Goal: Information Seeking & Learning: Learn about a topic

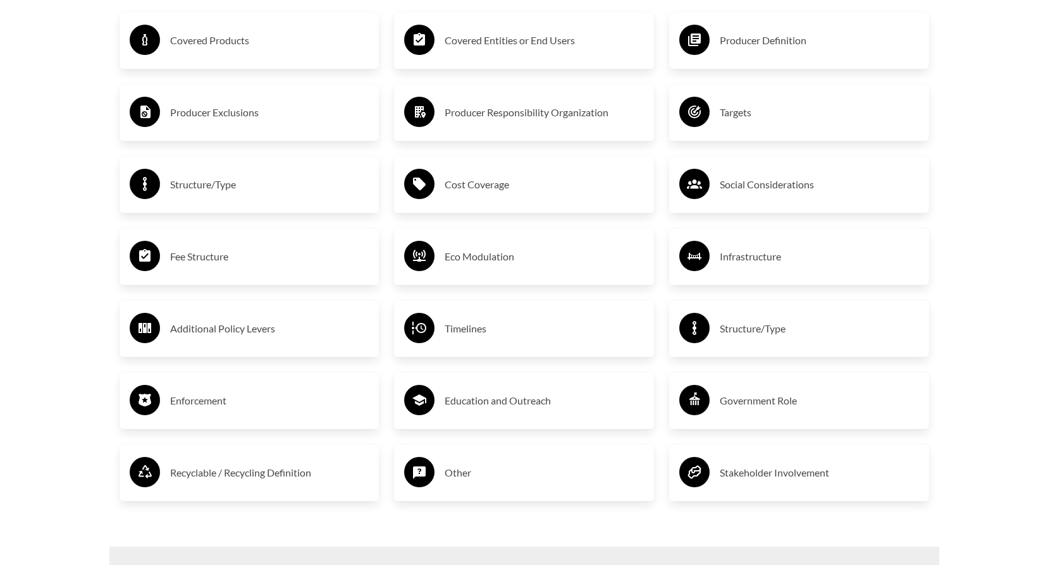
scroll to position [2277, 0]
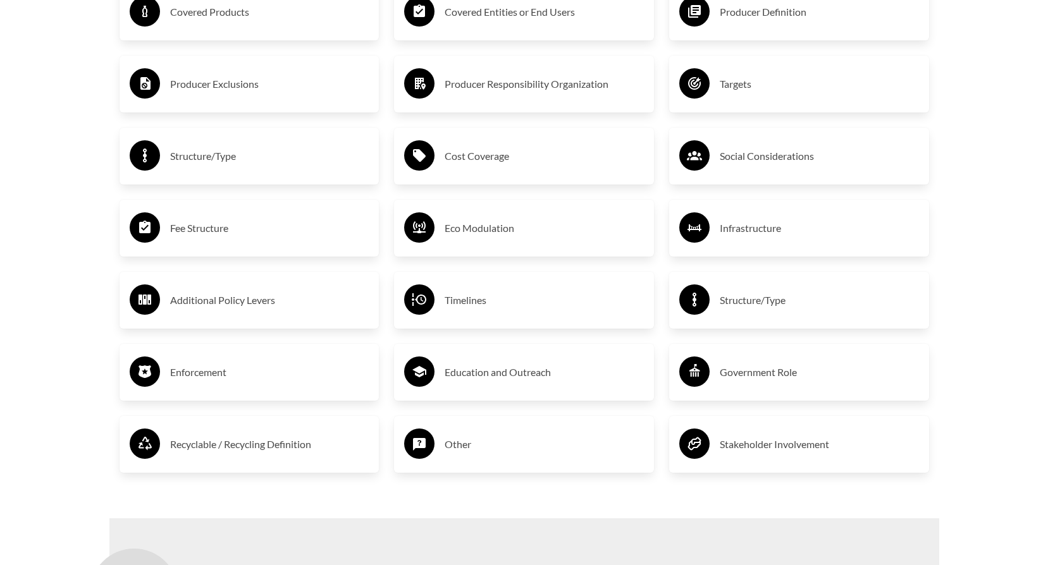
click at [206, 229] on h3 "Fee Structure" at bounding box center [269, 228] width 199 height 20
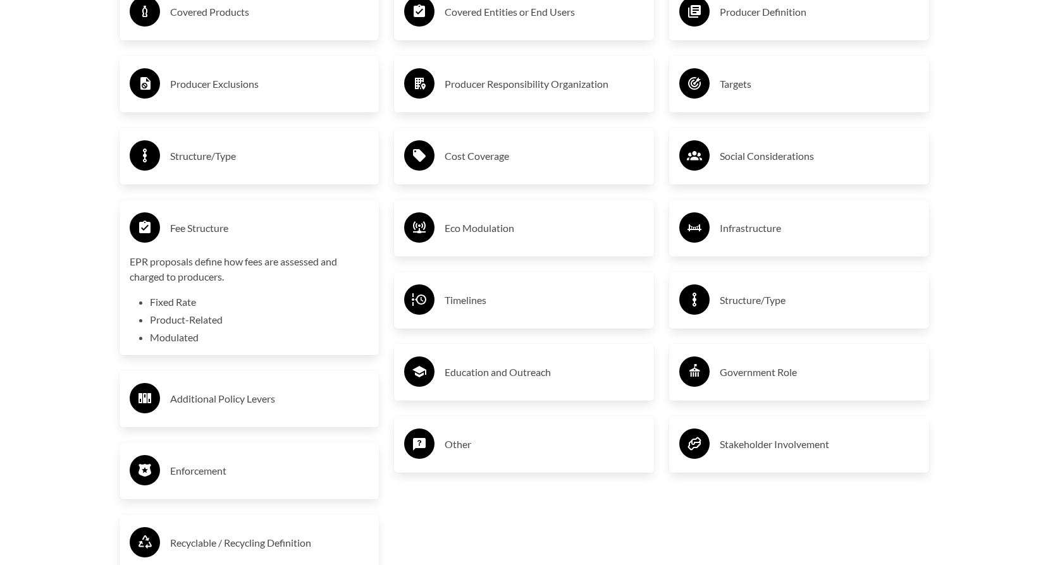
click at [224, 86] on h3 "Producer Exclusions" at bounding box center [269, 84] width 199 height 20
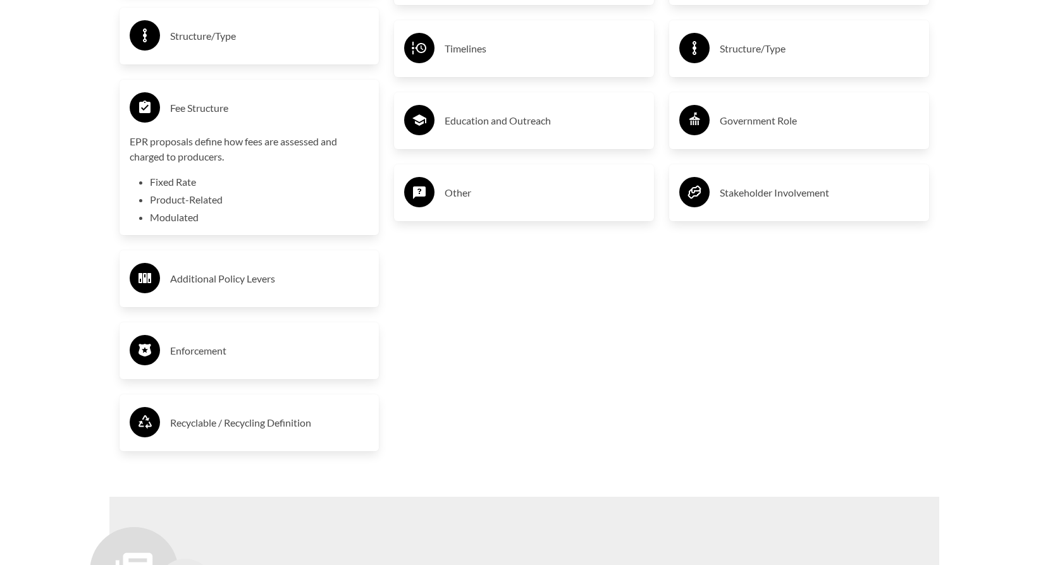
scroll to position [2530, 0]
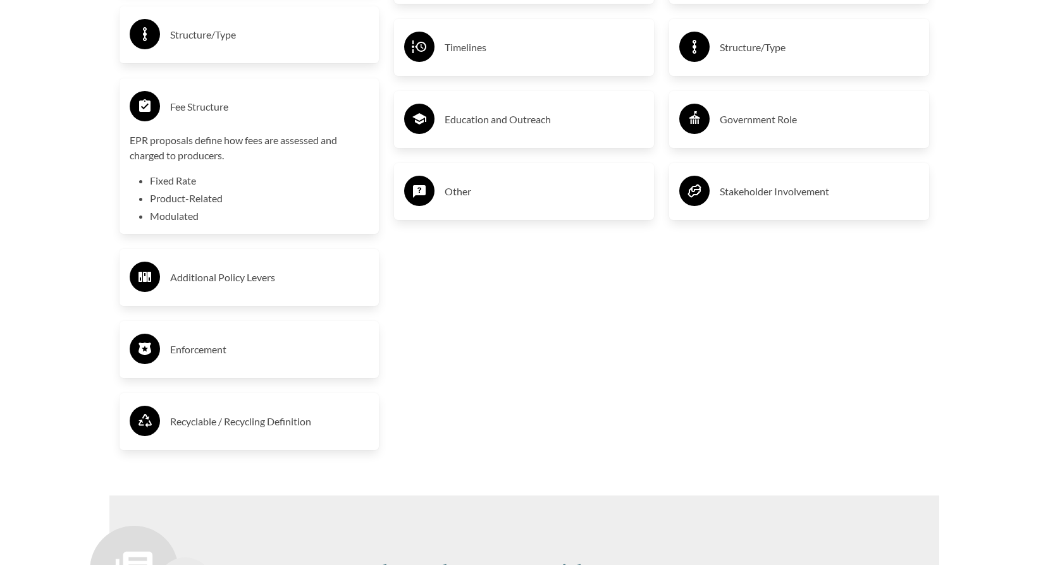
click at [191, 352] on h3 "Enforcement" at bounding box center [269, 350] width 199 height 20
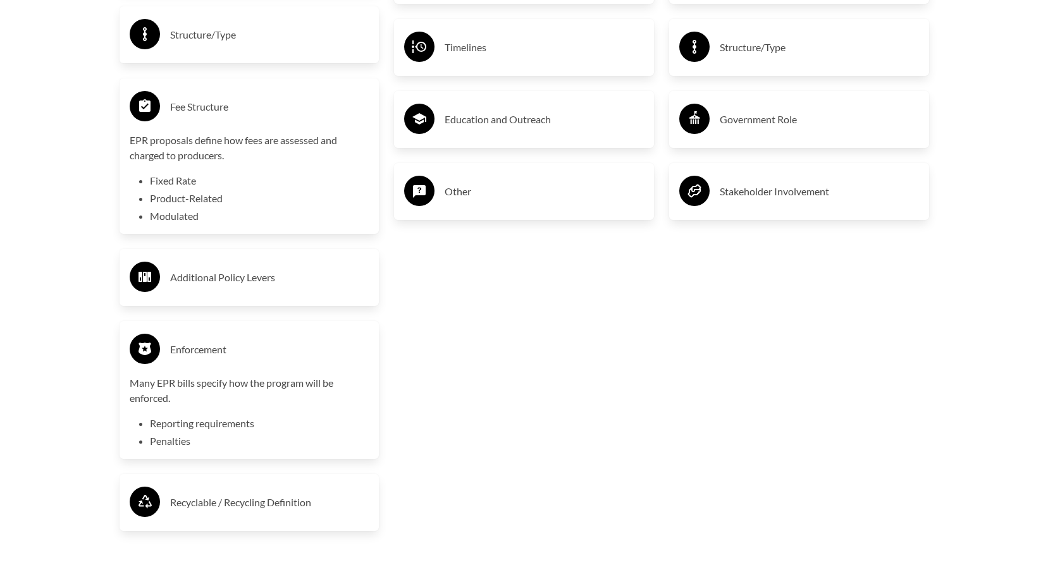
click at [200, 352] on h3 "Enforcement" at bounding box center [269, 350] width 199 height 20
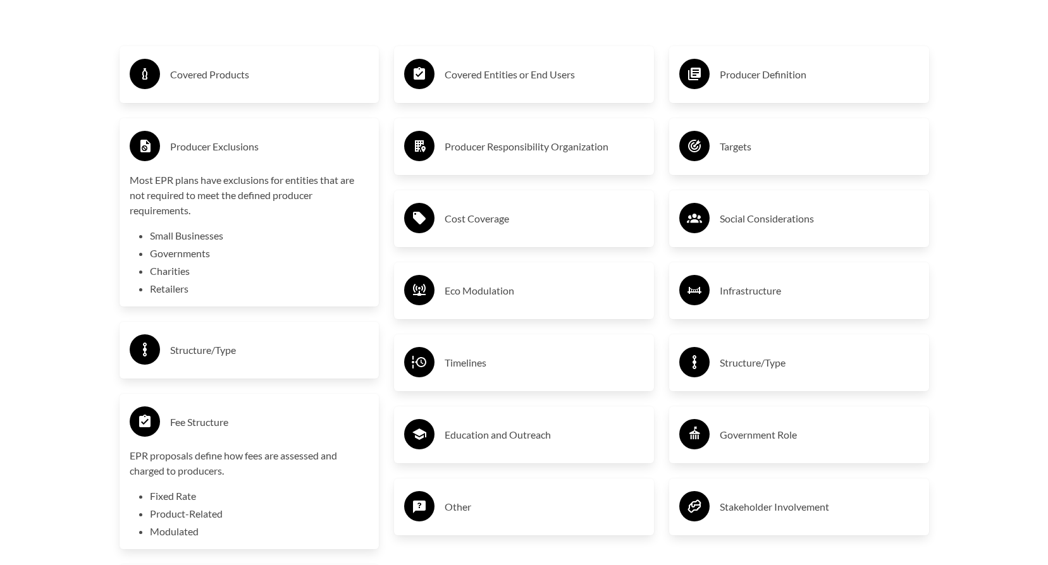
scroll to position [2214, 0]
click at [467, 221] on h3 "Cost Coverage" at bounding box center [544, 219] width 199 height 20
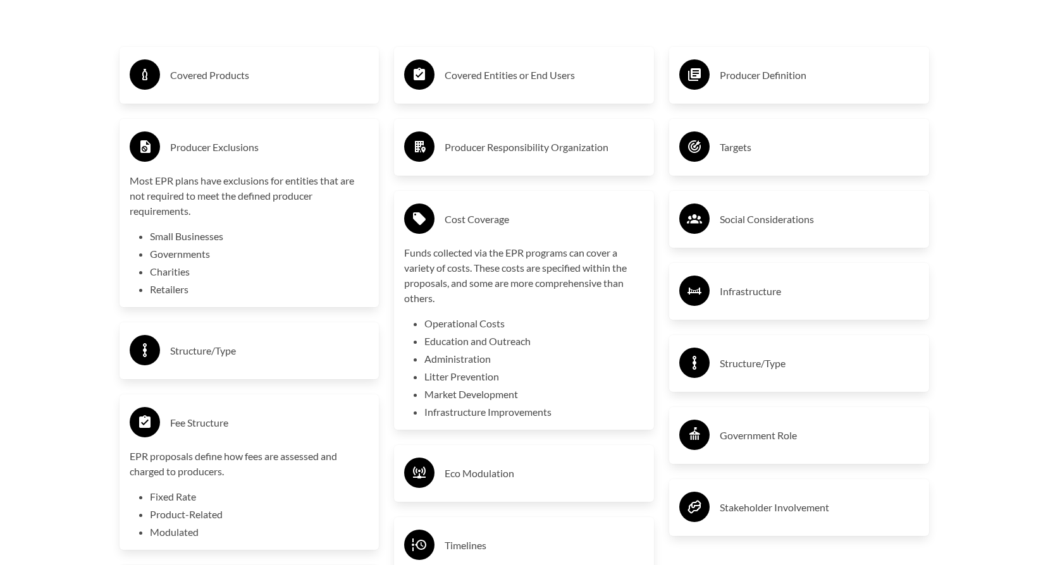
click at [467, 221] on h3 "Cost Coverage" at bounding box center [544, 219] width 199 height 20
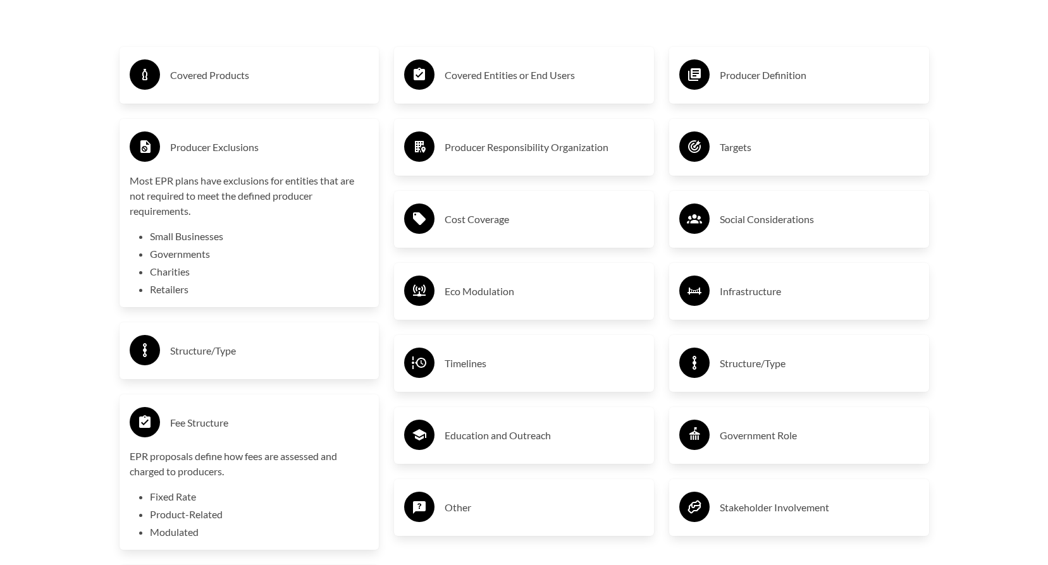
click at [732, 149] on h3 "Targets" at bounding box center [819, 147] width 199 height 20
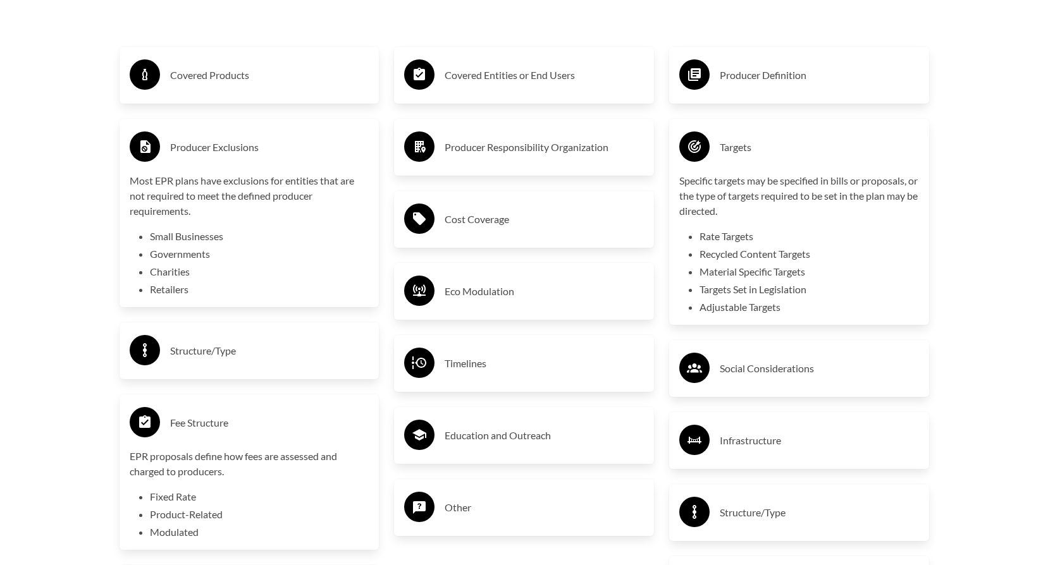
click at [732, 149] on h3 "Targets" at bounding box center [819, 147] width 199 height 20
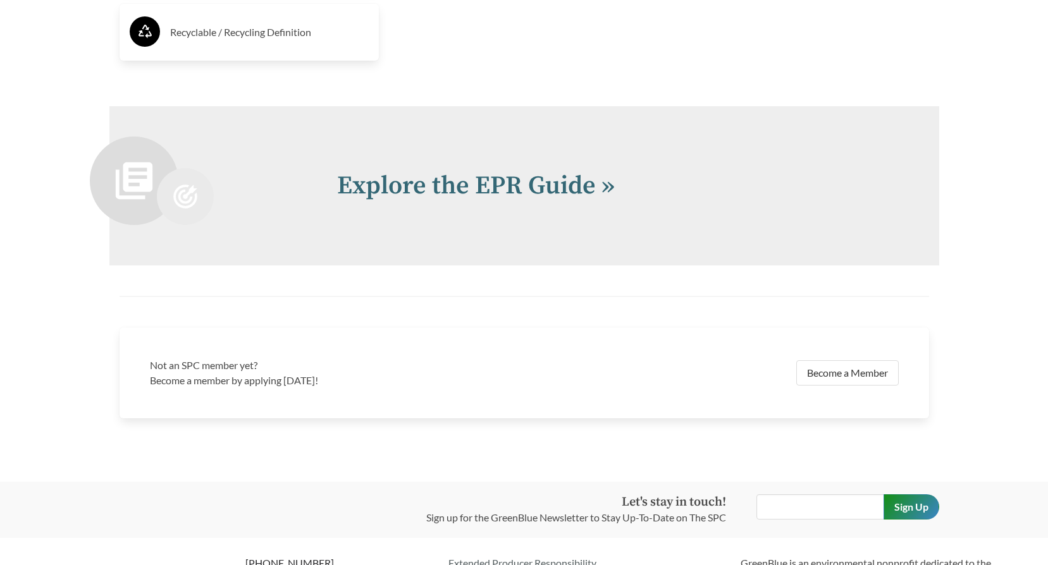
scroll to position [2804, 0]
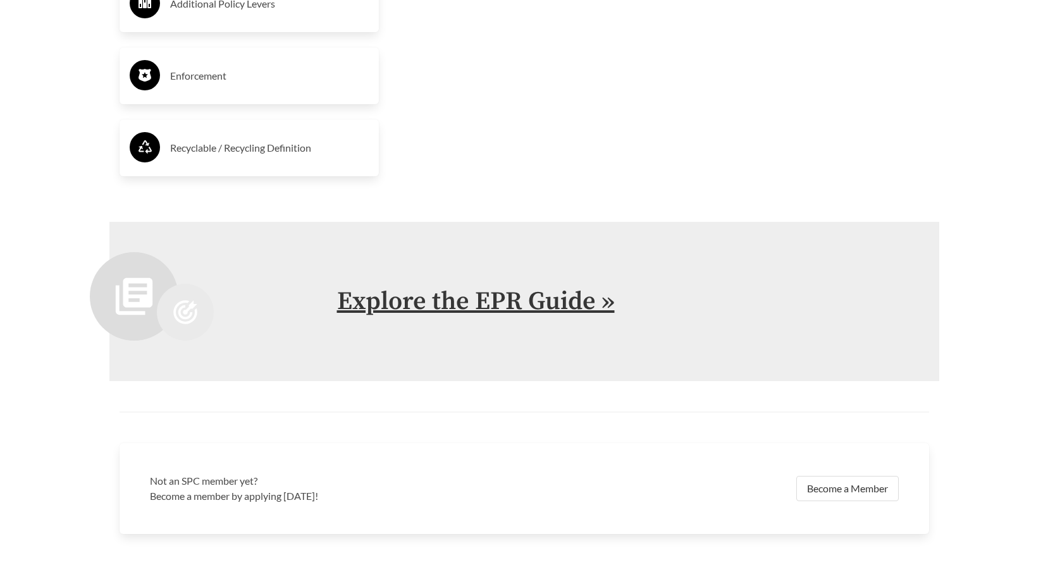
click at [558, 302] on link "Explore the EPR Guide »" at bounding box center [476, 302] width 278 height 32
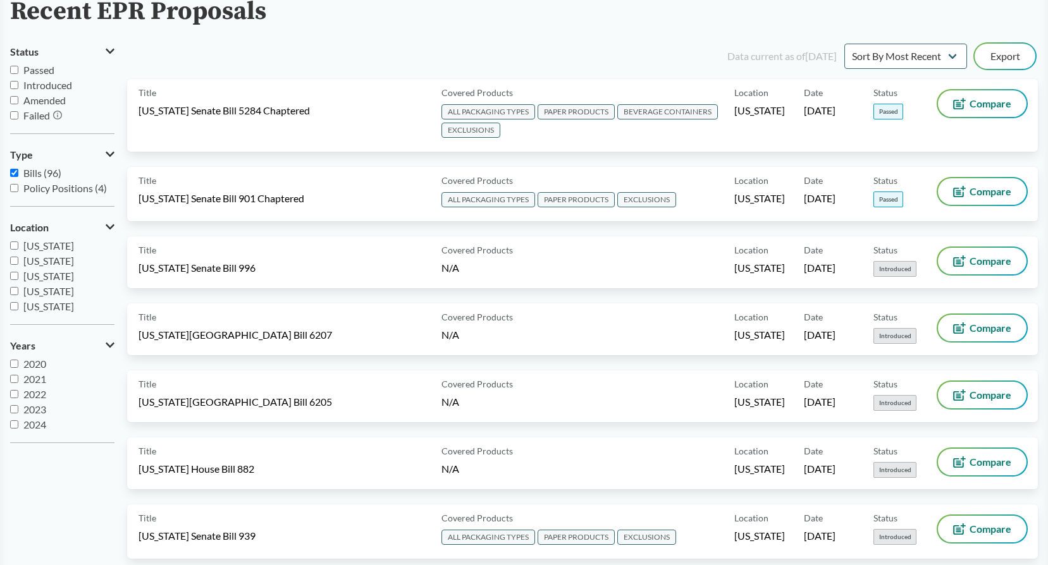
scroll to position [29, 0]
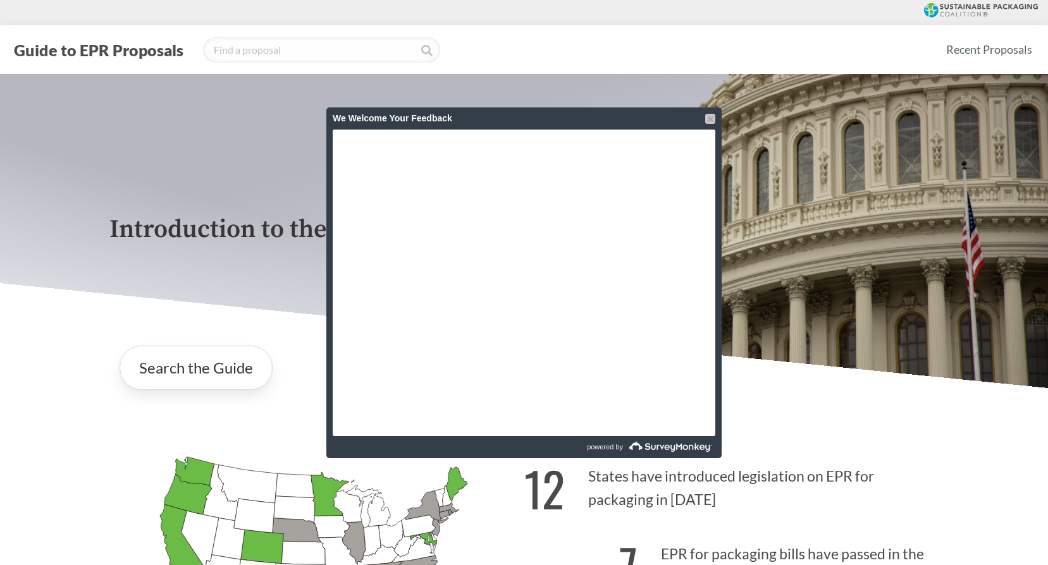
click at [710, 120] on div at bounding box center [710, 119] width 10 height 10
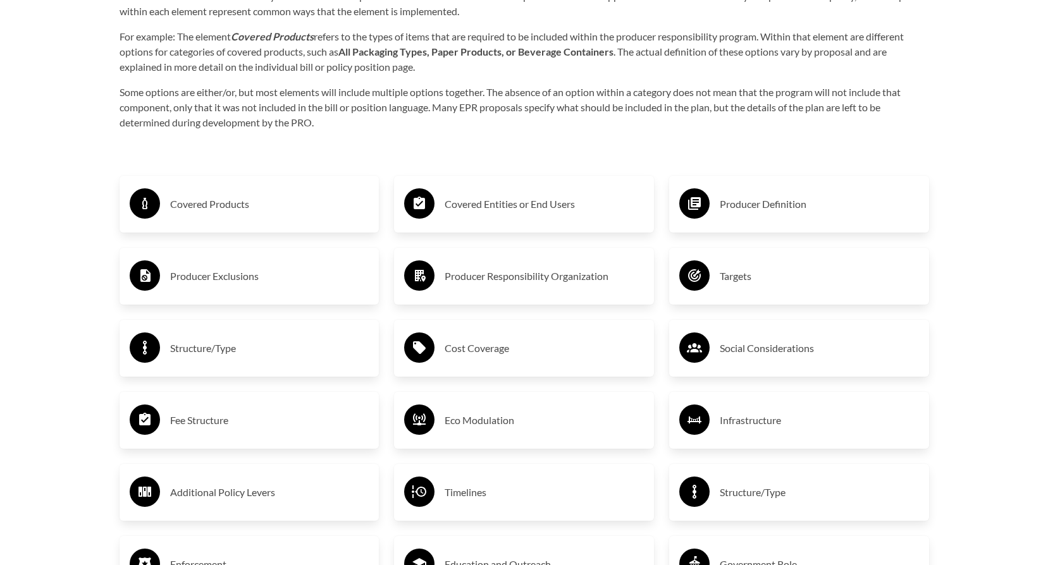
scroll to position [2087, 0]
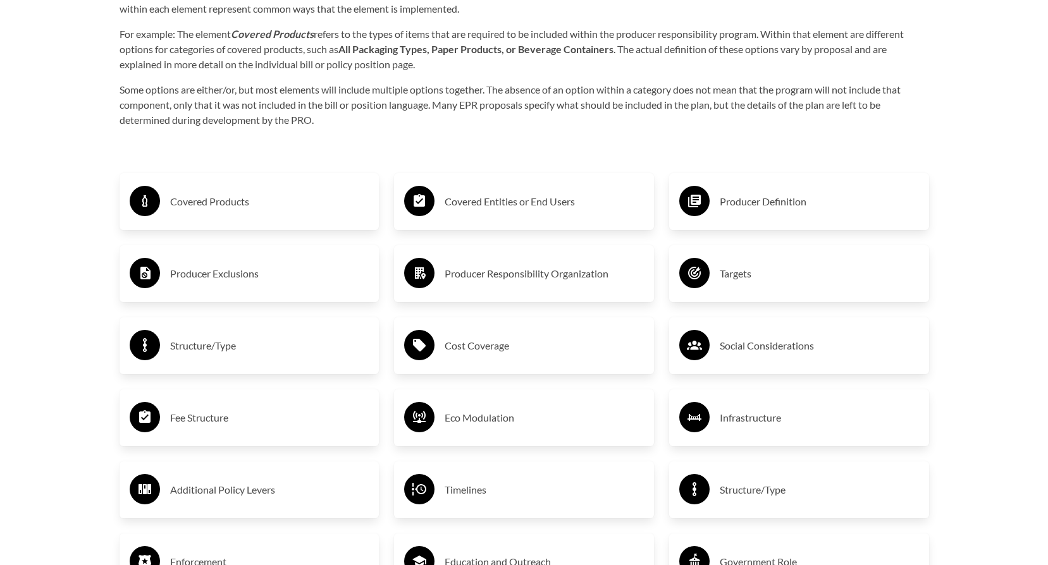
click at [192, 204] on h3 "Covered Products" at bounding box center [269, 202] width 199 height 20
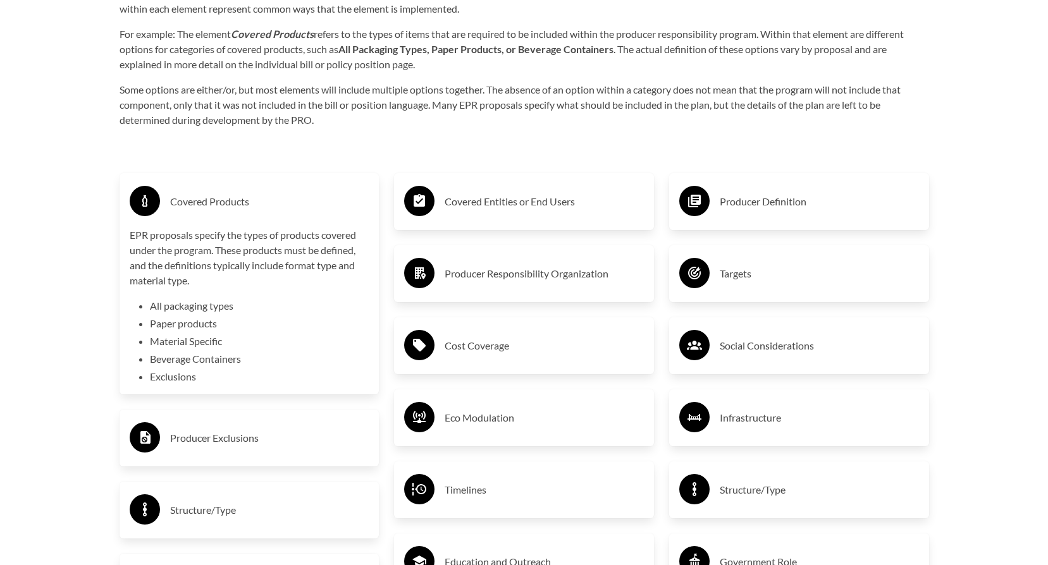
click at [197, 203] on h3 "Covered Products" at bounding box center [269, 202] width 199 height 20
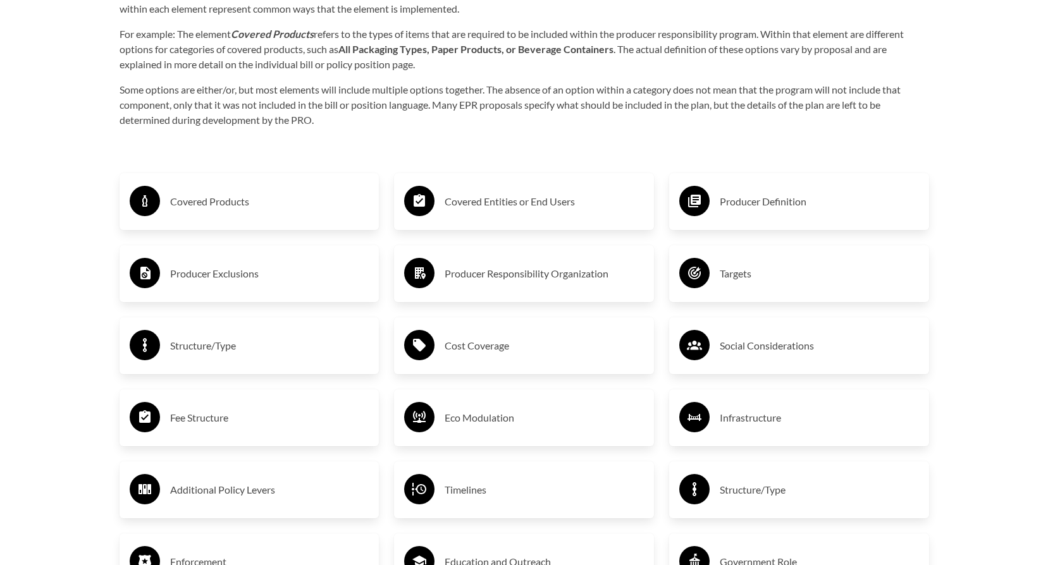
click at [235, 278] on h3 "Producer Exclusions" at bounding box center [269, 274] width 199 height 20
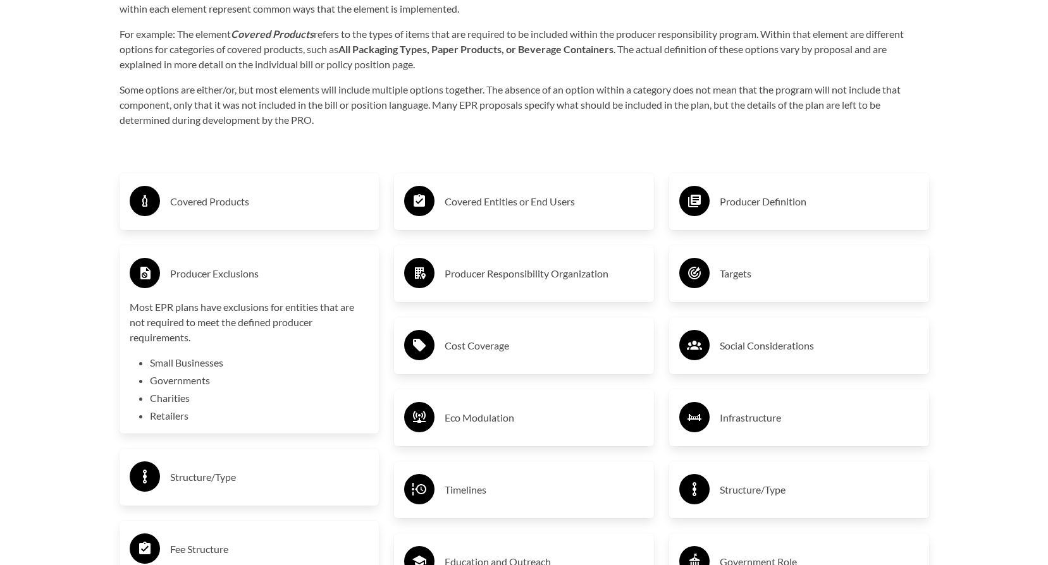
click at [235, 278] on h3 "Producer Exclusions" at bounding box center [269, 274] width 199 height 20
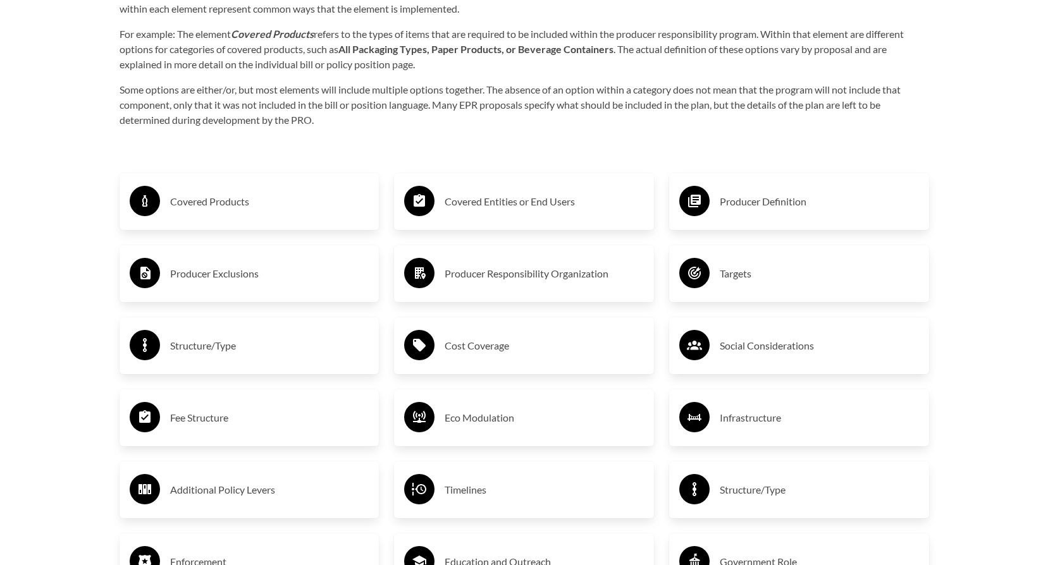
click at [213, 346] on h3 "Structure/Type" at bounding box center [269, 346] width 199 height 20
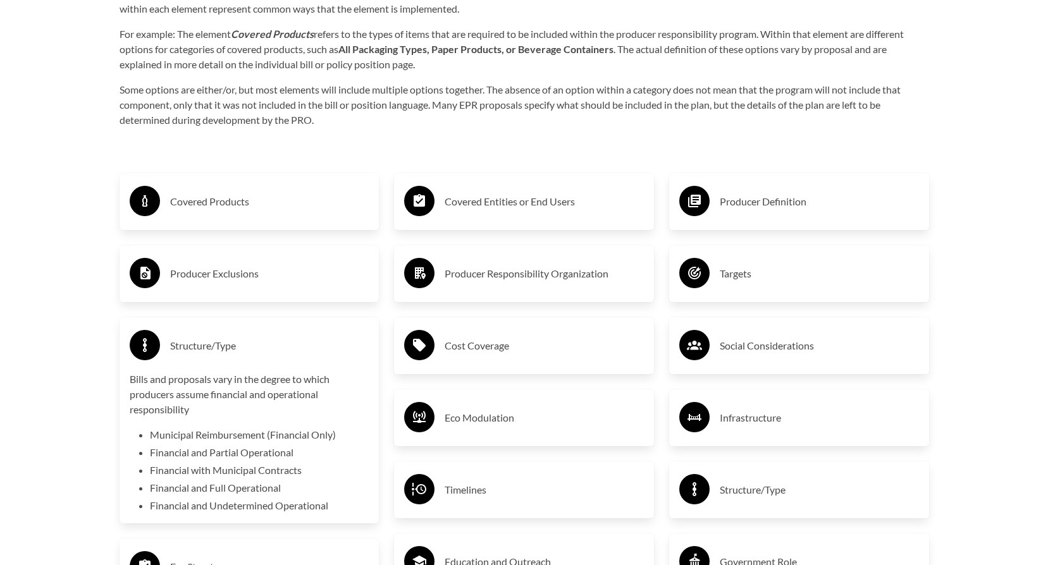
click at [213, 346] on h3 "Structure/Type" at bounding box center [269, 346] width 199 height 20
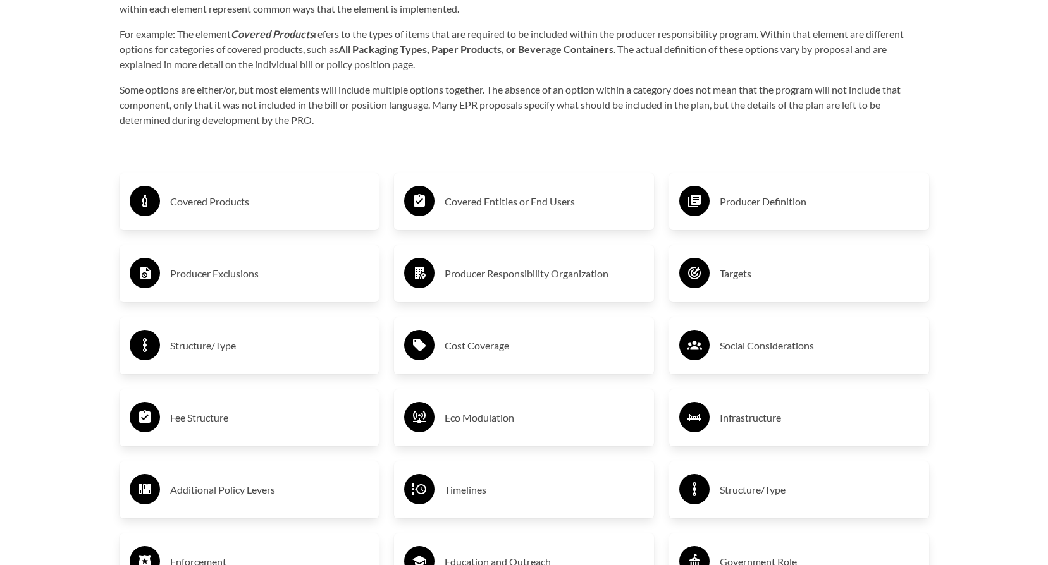
click at [214, 416] on h3 "Fee Structure" at bounding box center [269, 418] width 199 height 20
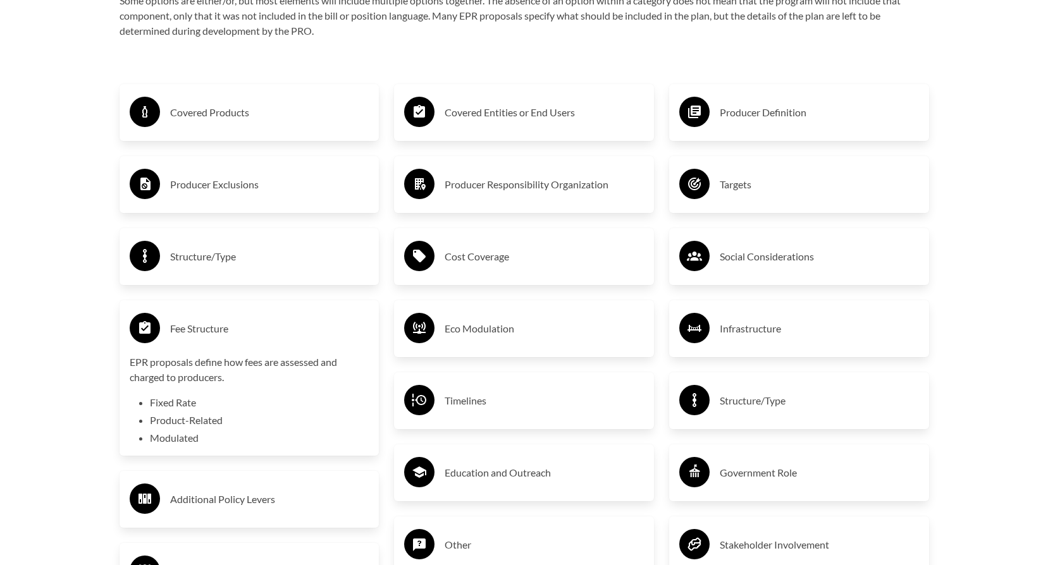
scroll to position [2214, 0]
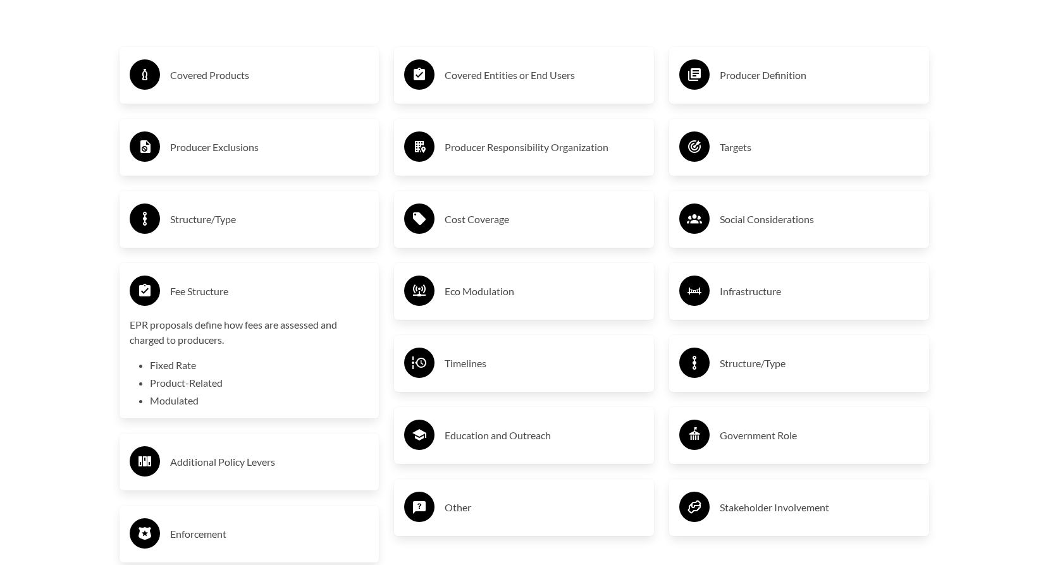
click at [202, 290] on h3 "Fee Structure" at bounding box center [269, 291] width 199 height 20
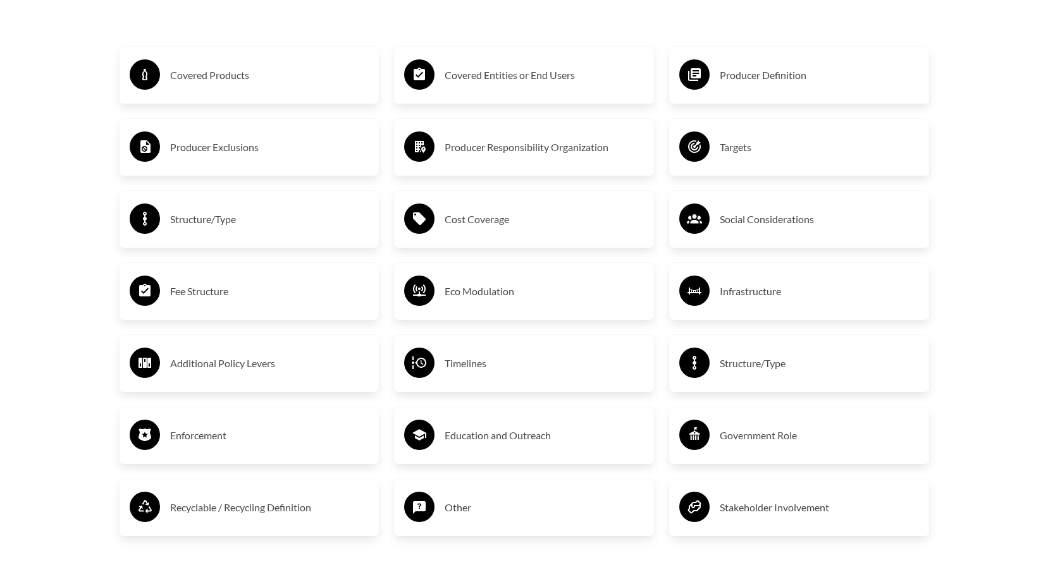
click at [246, 362] on h3 "Additional Policy Levers" at bounding box center [269, 364] width 199 height 20
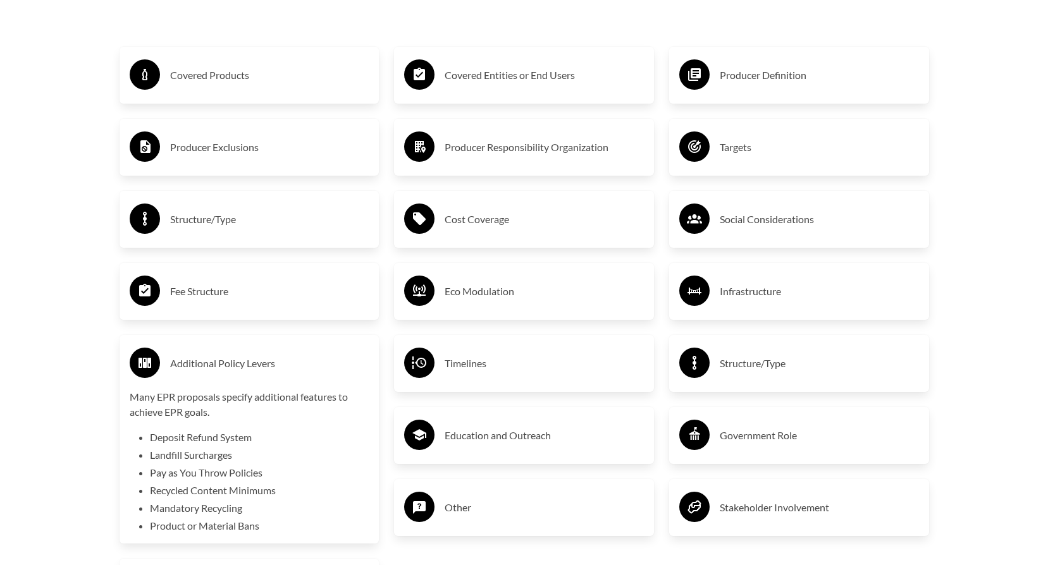
click at [253, 366] on h3 "Additional Policy Levers" at bounding box center [269, 364] width 199 height 20
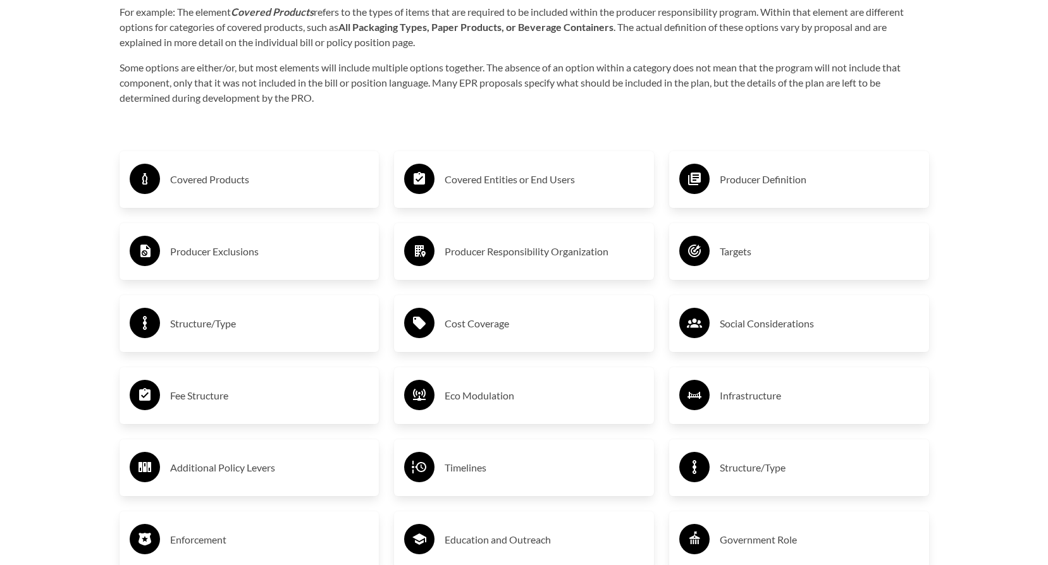
scroll to position [2087, 0]
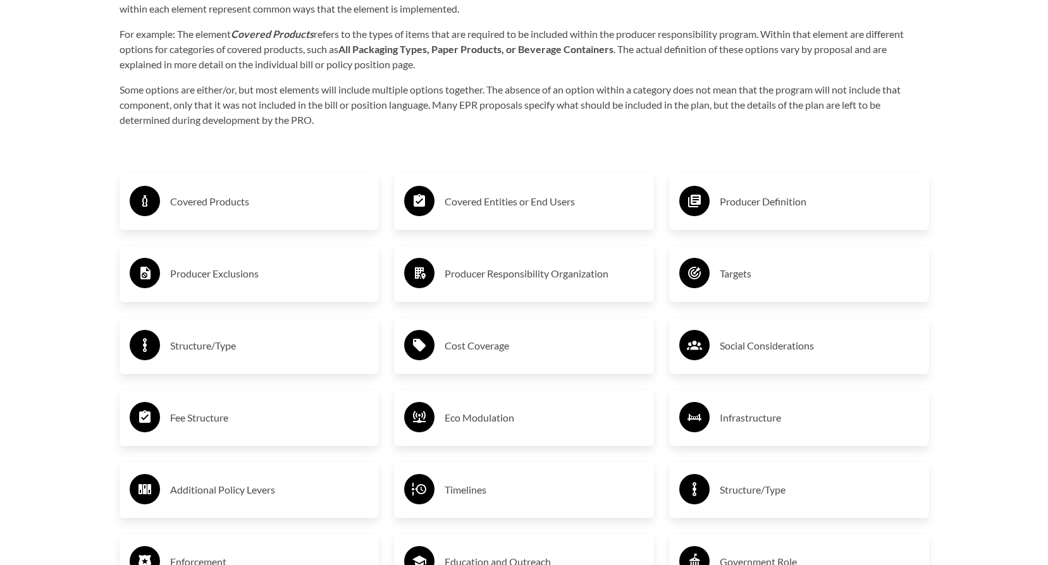
click at [522, 276] on h3 "Producer Responsibility Organization" at bounding box center [544, 274] width 199 height 20
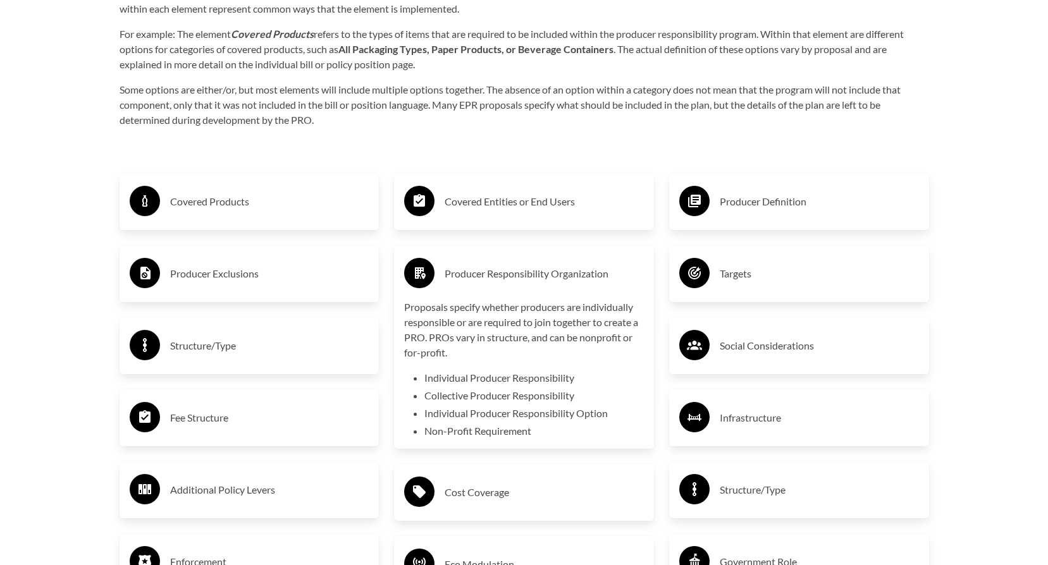
click at [522, 276] on h3 "Producer Responsibility Organization" at bounding box center [544, 274] width 199 height 20
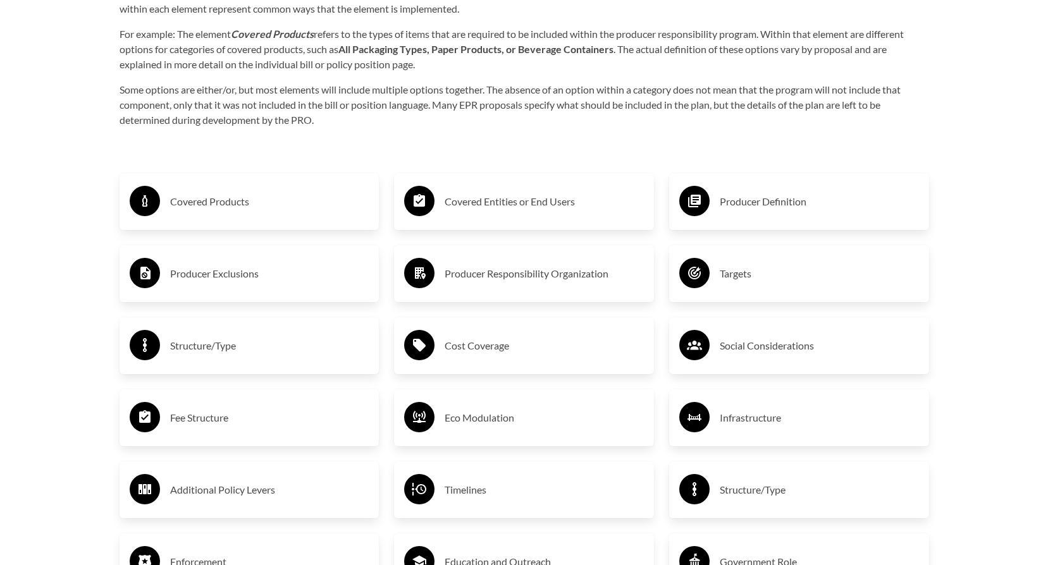
click at [793, 204] on h3 "Producer Definition" at bounding box center [819, 202] width 199 height 20
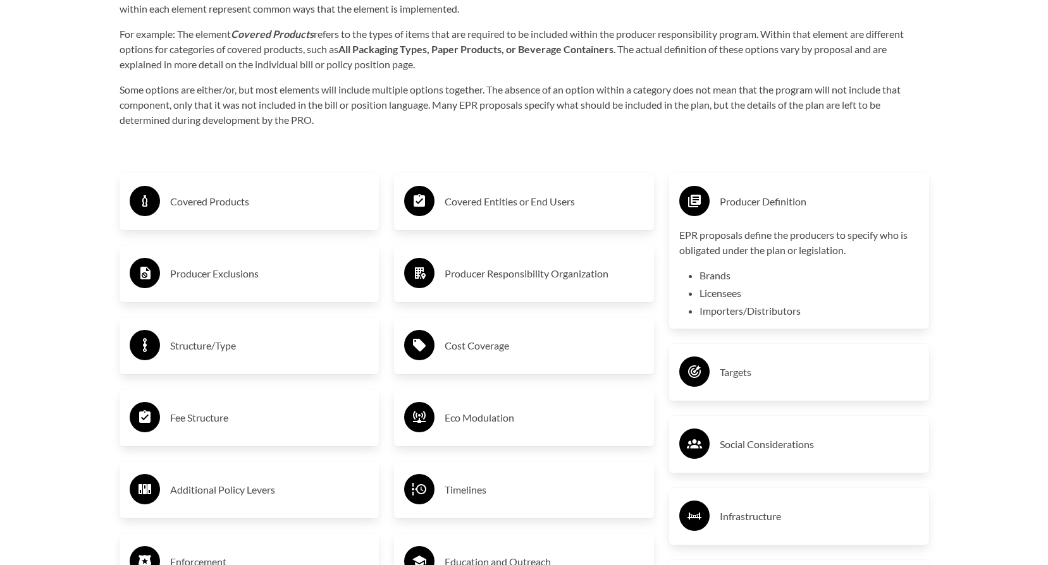
click at [793, 204] on h3 "Producer Definition" at bounding box center [819, 202] width 199 height 20
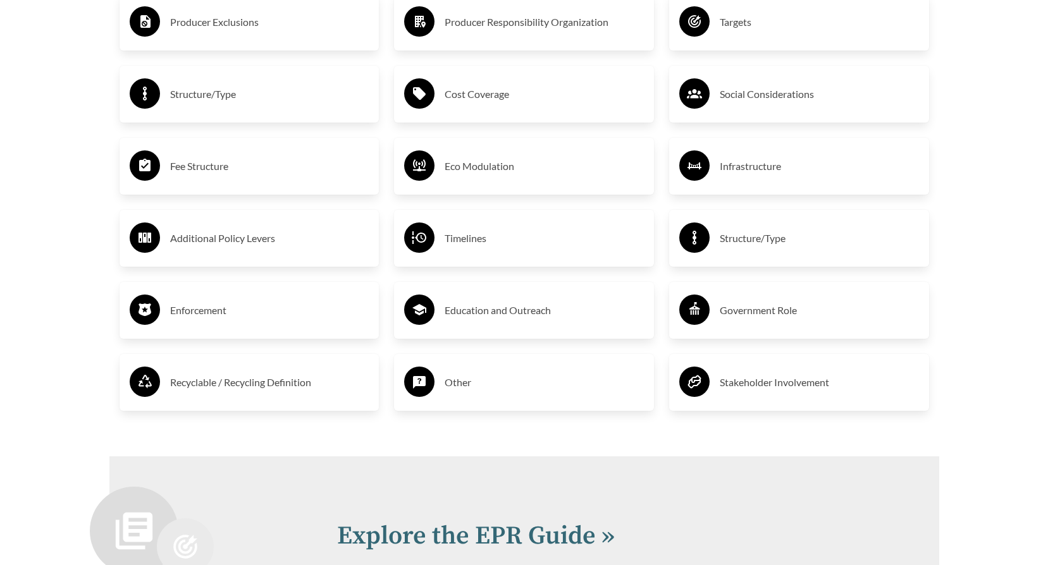
scroll to position [2340, 0]
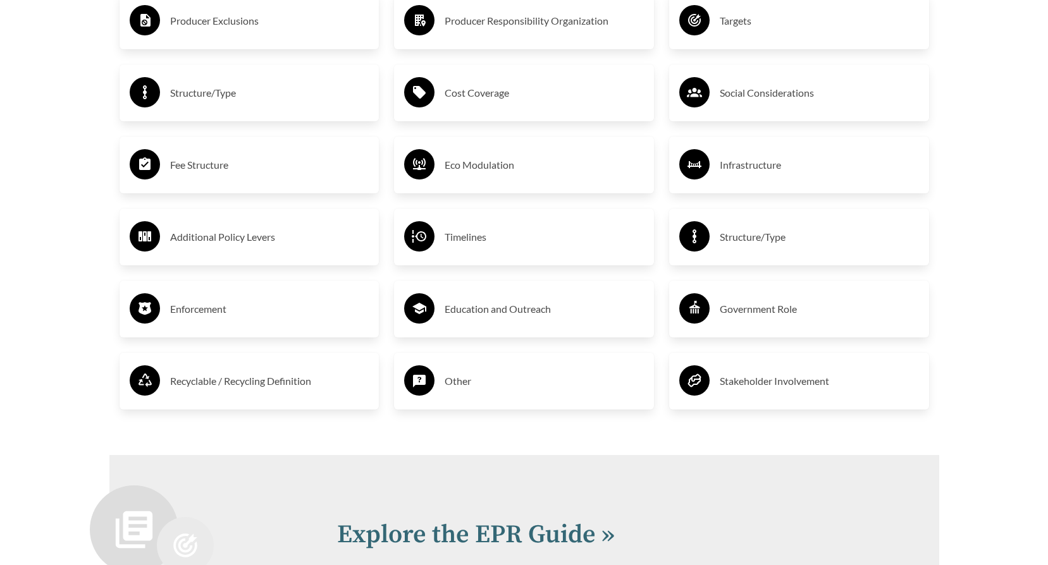
click at [458, 378] on h3 "Other" at bounding box center [544, 381] width 199 height 20
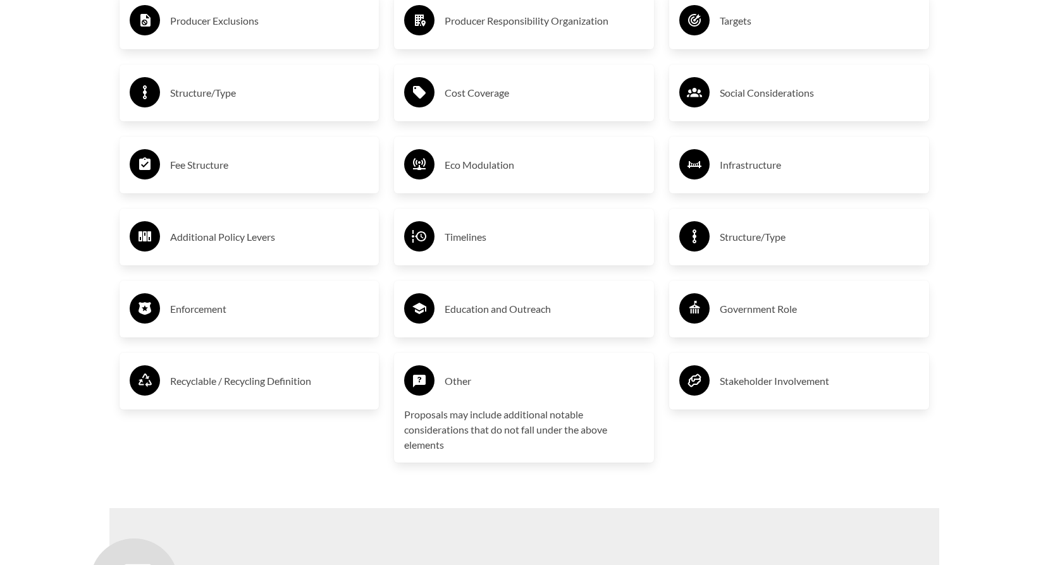
click at [458, 378] on h3 "Other" at bounding box center [544, 381] width 199 height 20
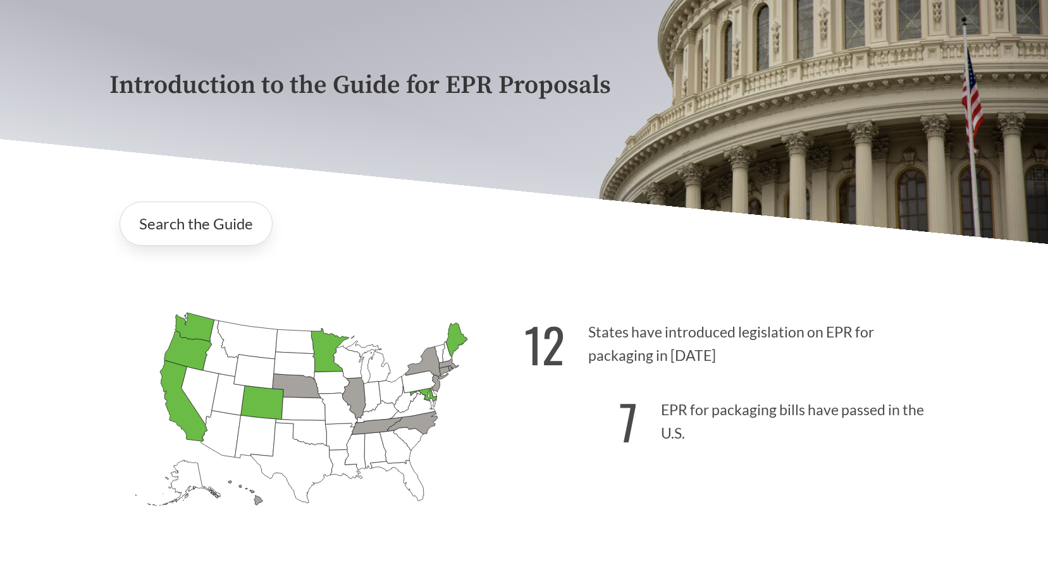
scroll to position [0, 0]
